Goal: Task Accomplishment & Management: Use online tool/utility

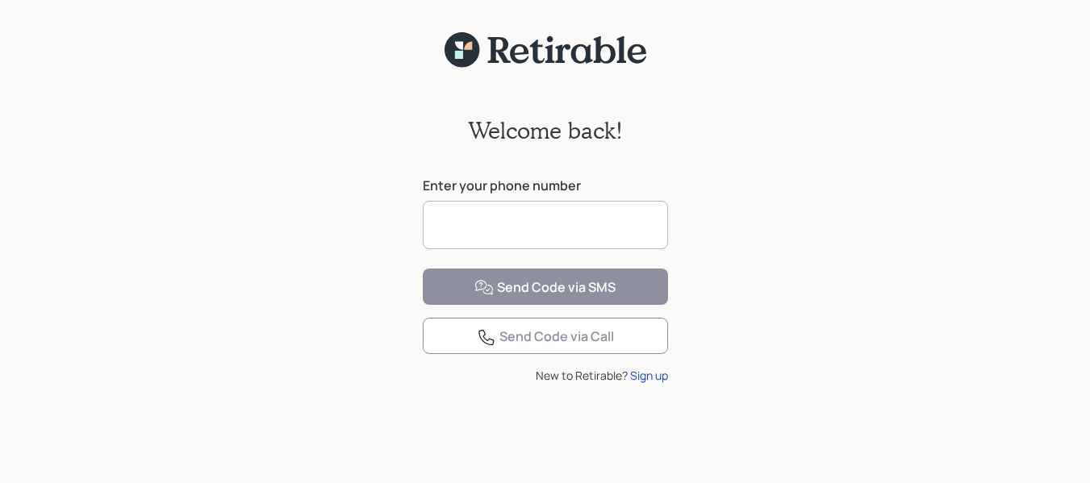
click at [574, 212] on input at bounding box center [545, 225] width 245 height 48
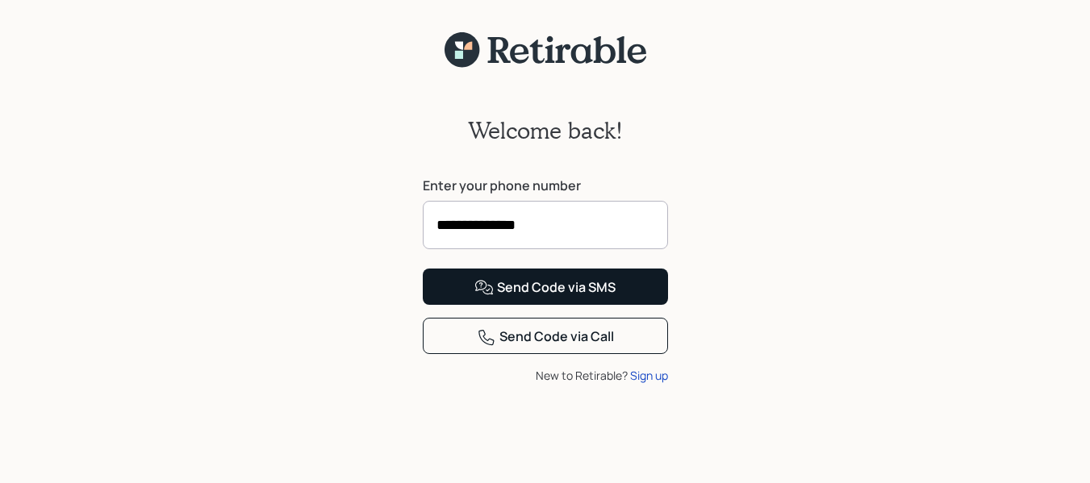
type input "**********"
click at [610, 298] on div "Send Code via SMS" at bounding box center [544, 287] width 141 height 19
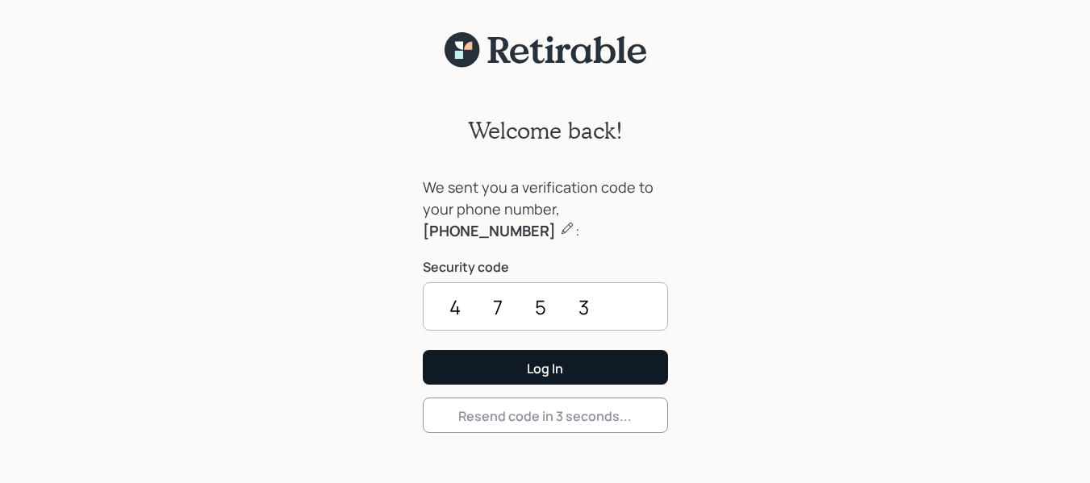
type input "4753"
click at [645, 357] on button "Log In" at bounding box center [545, 367] width 245 height 35
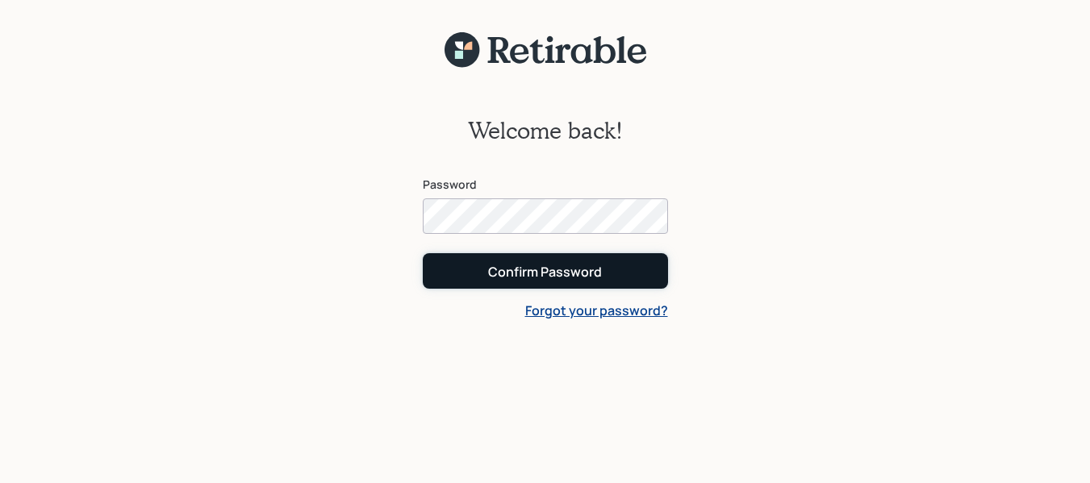
click at [628, 276] on button "Confirm Password" at bounding box center [545, 270] width 245 height 35
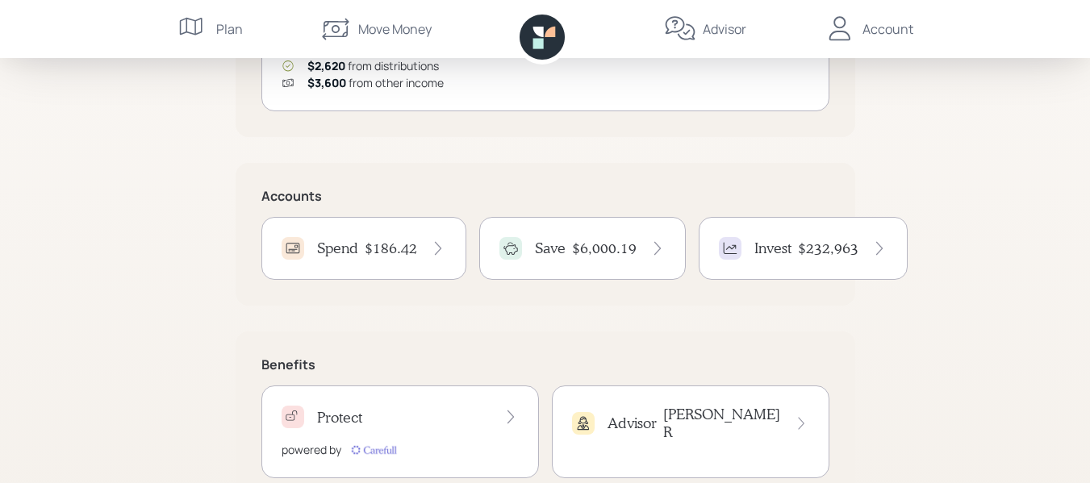
scroll to position [323, 0]
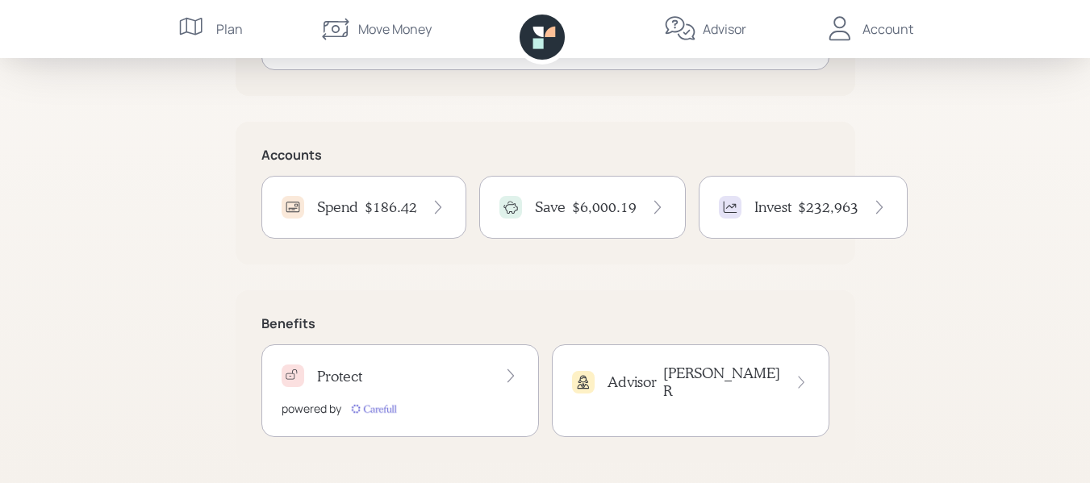
click at [438, 207] on icon at bounding box center [438, 207] width 16 height 16
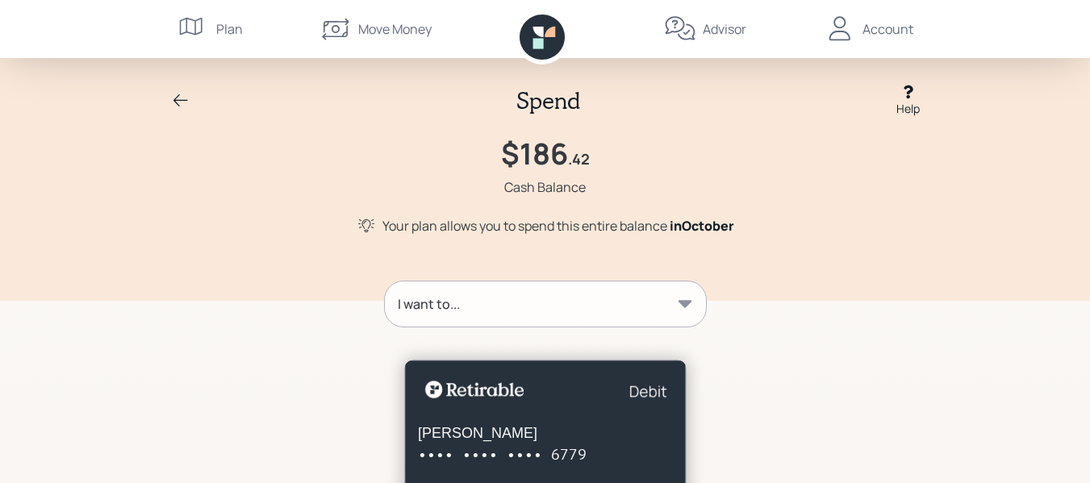
click at [688, 303] on icon at bounding box center [685, 303] width 14 height 7
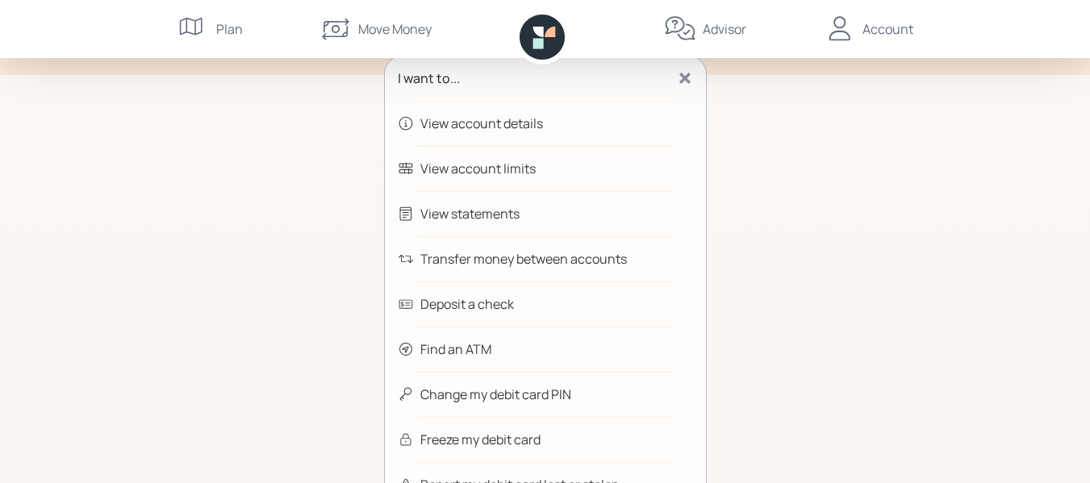
scroll to position [242, 0]
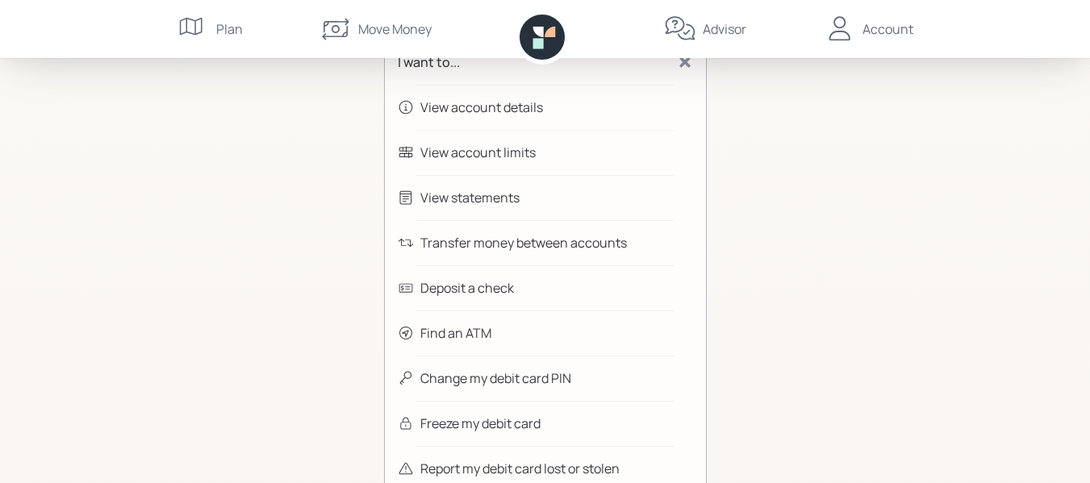
click at [643, 244] on div "Transfer money between accounts" at bounding box center [545, 242] width 321 height 45
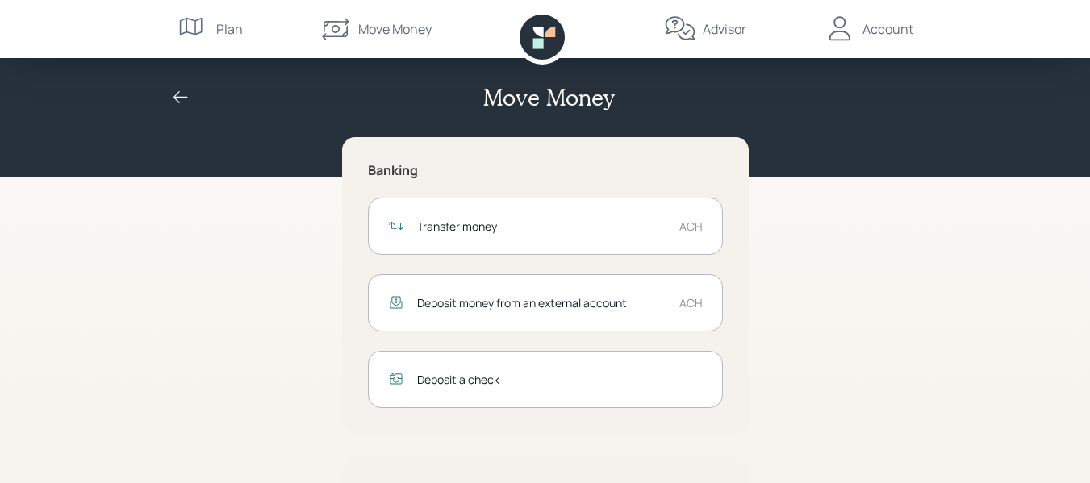
click at [653, 223] on div "Transfer money" at bounding box center [541, 226] width 249 height 17
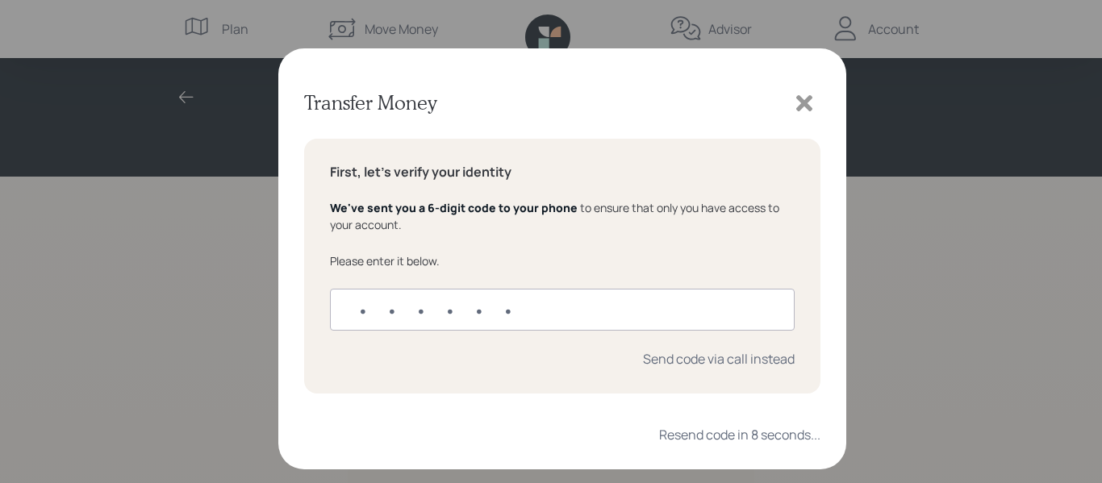
click at [622, 291] on input "text" at bounding box center [562, 310] width 465 height 42
type input "924150"
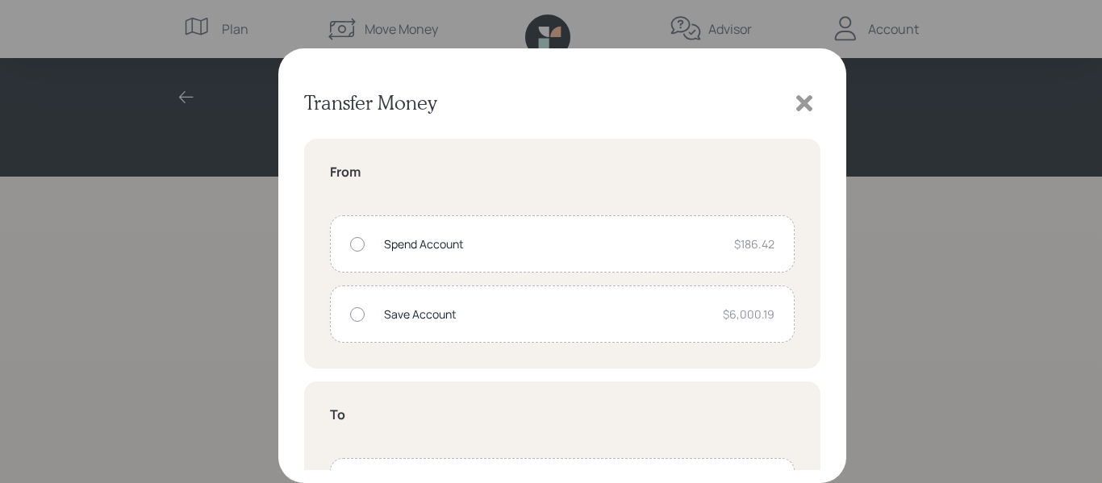
click at [474, 310] on div "Save Account" at bounding box center [547, 314] width 326 height 17
radio input "true"
click at [508, 414] on h5 "To" at bounding box center [562, 414] width 465 height 15
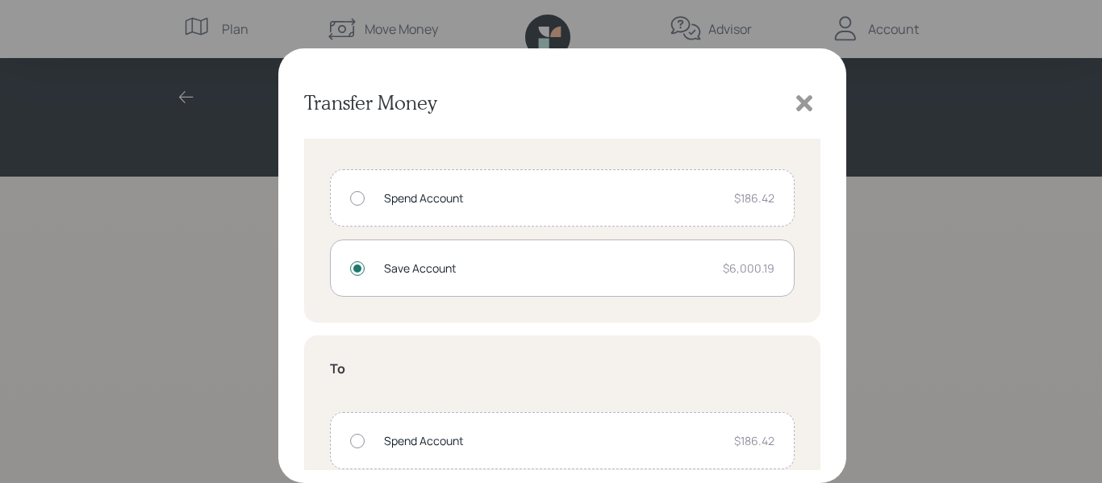
scroll to position [49, 0]
click at [364, 434] on div "Spend Account $186.42" at bounding box center [562, 437] width 465 height 57
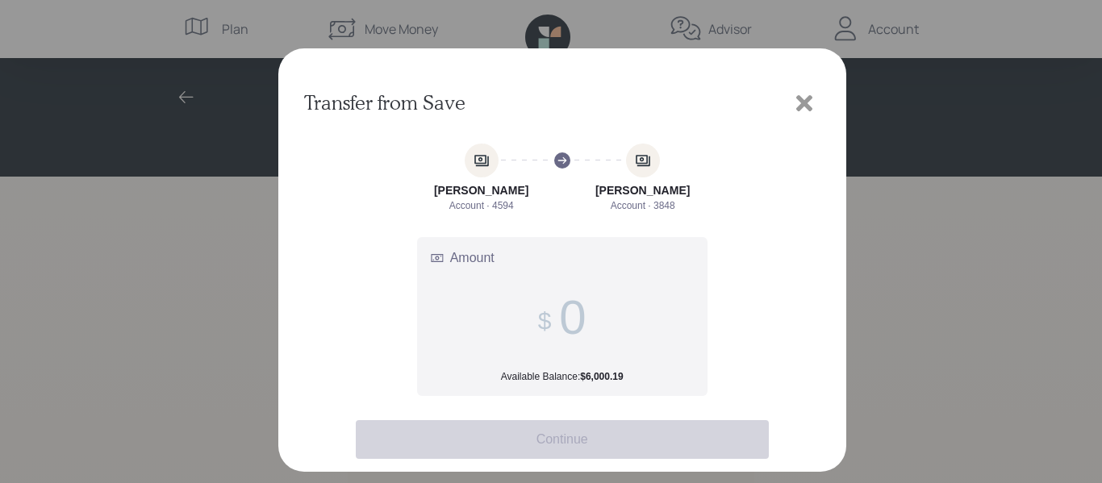
scroll to position [0, 0]
click at [584, 320] on input "Amount Available Balance: $6,000.19" at bounding box center [572, 318] width 27 height 56
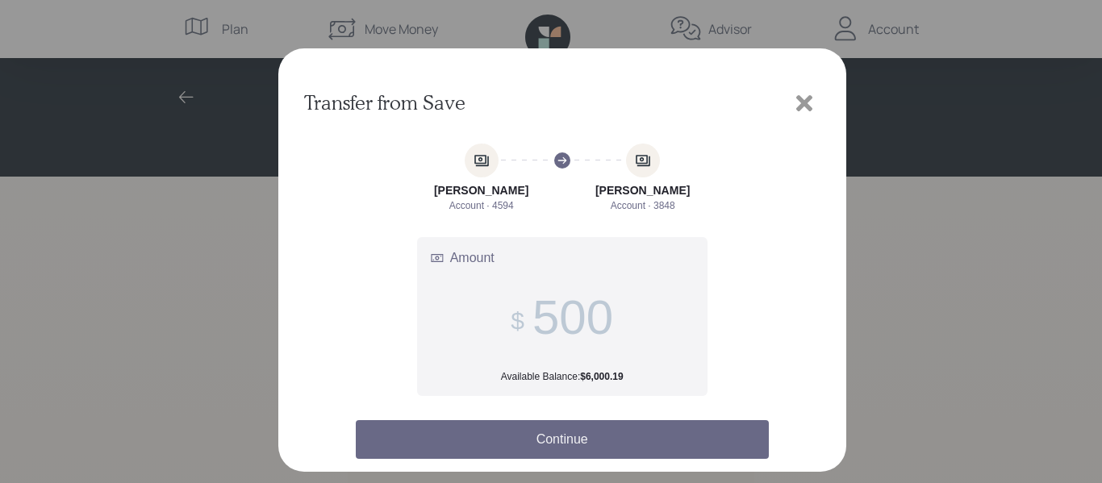
type input "500"
click at [548, 435] on button "Continue" at bounding box center [562, 439] width 413 height 39
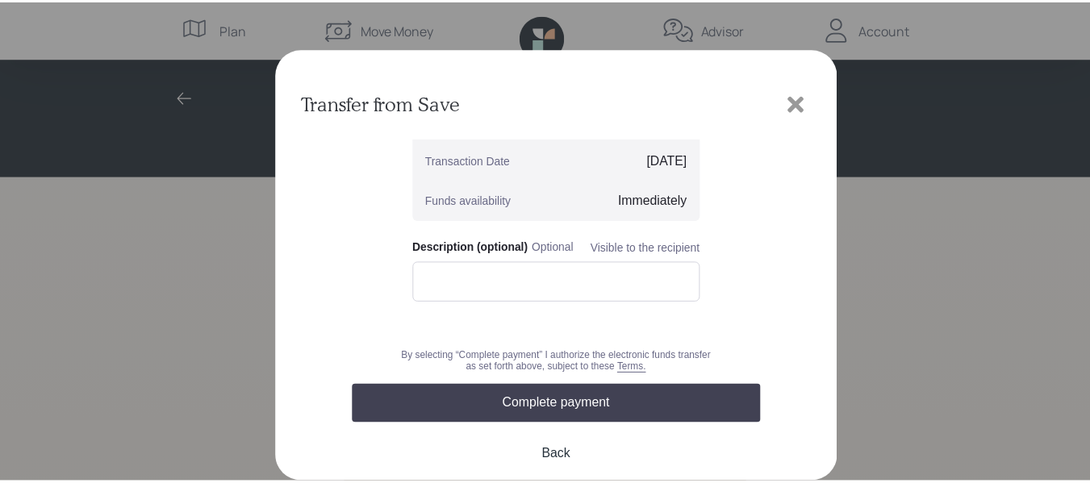
scroll to position [184, 0]
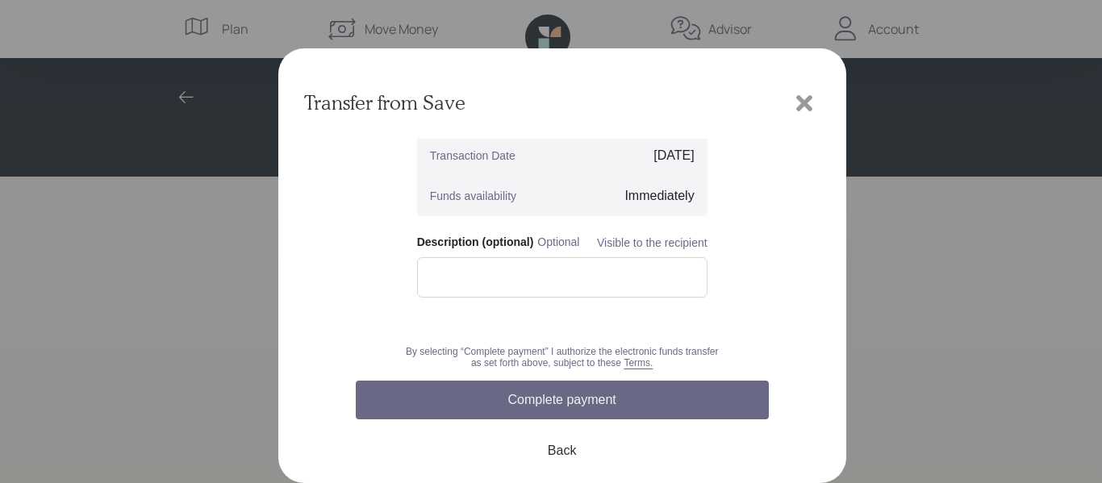
click at [590, 398] on button "Complete payment" at bounding box center [562, 400] width 413 height 39
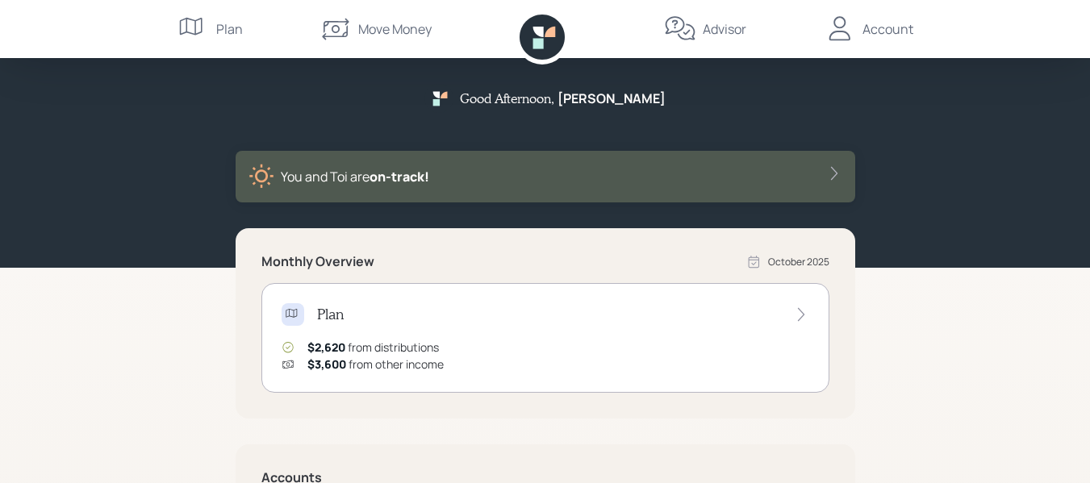
click at [866, 24] on div "Account" at bounding box center [887, 28] width 51 height 19
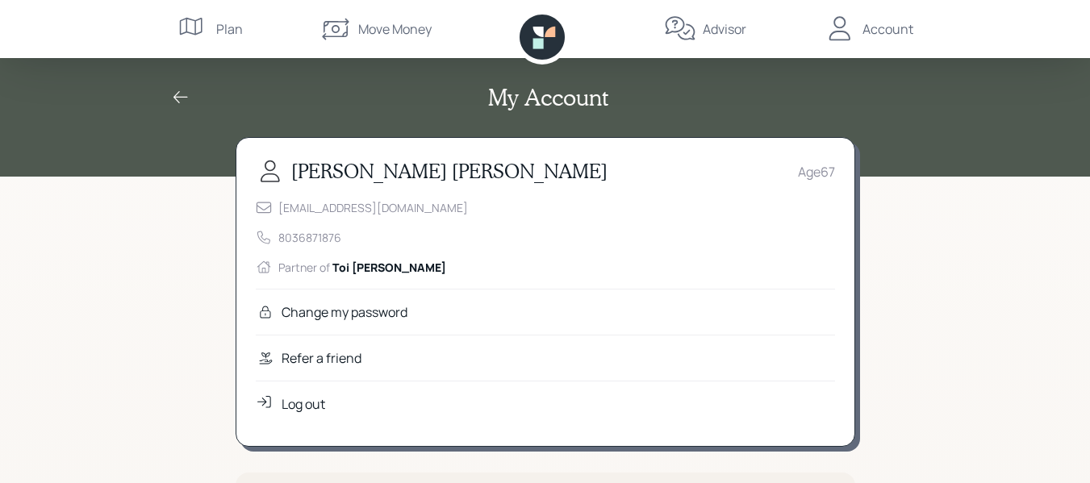
click at [313, 399] on div "Log out" at bounding box center [304, 403] width 44 height 19
